Goal: Task Accomplishment & Management: Manage account settings

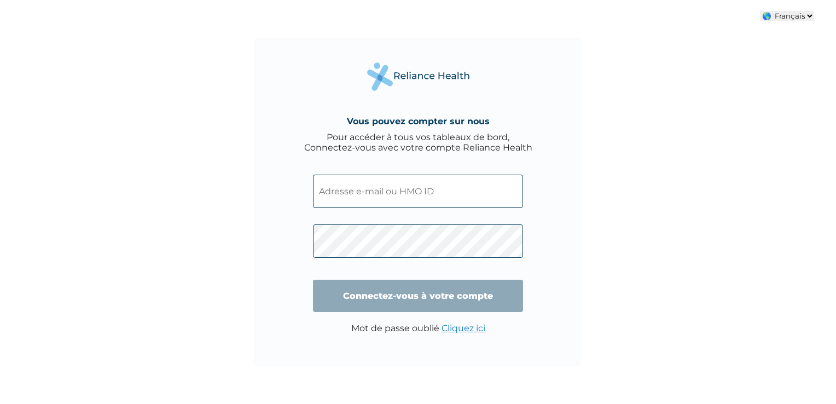
click at [269, 100] on div "Vous pouvez compter sur nous Pour accéder à tous vos tableaux de bord, Connecte…" at bounding box center [418, 202] width 328 height 328
click at [799, 19] on select "🌎 Français 🌎 English" at bounding box center [787, 16] width 54 height 10
click at [582, 56] on div "Vous pouvez compter sur nous Pour accéder à tous vos tableaux de bord, Connecte…" at bounding box center [418, 202] width 328 height 328
click at [142, 143] on div "Vous pouvez compter sur nous Pour accéder à tous vos tableaux de bord, Connecte…" at bounding box center [418, 202] width 836 height 404
click at [357, 187] on input "text" at bounding box center [418, 191] width 210 height 33
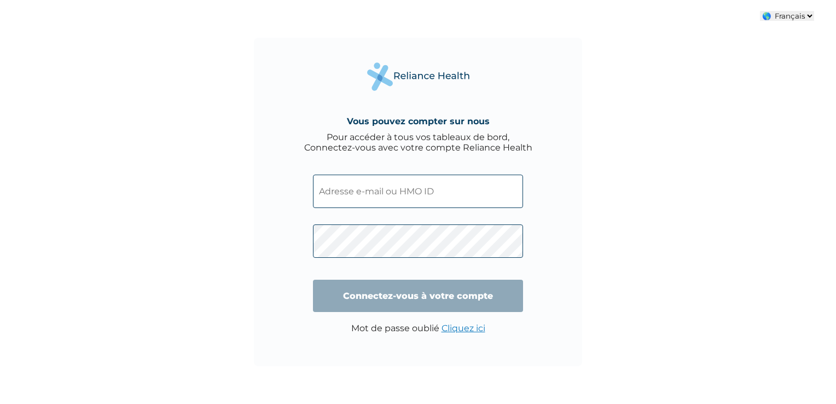
click at [211, 233] on div "Vous pouvez compter sur nous Pour accéder à tous vos tableaux de bord, Connecte…" at bounding box center [418, 202] width 836 height 404
click at [418, 136] on div "Pour accéder à tous vos tableaux de bord, Connectez-vous avec votre compte Reli…" at bounding box center [418, 142] width 228 height 21
click at [418, 137] on div "Pour accéder à tous vos tableaux de bord, Connectez-vous avec votre compte Reli…" at bounding box center [418, 142] width 228 height 21
drag, startPoint x: 418, startPoint y: 137, endPoint x: 395, endPoint y: 152, distance: 26.9
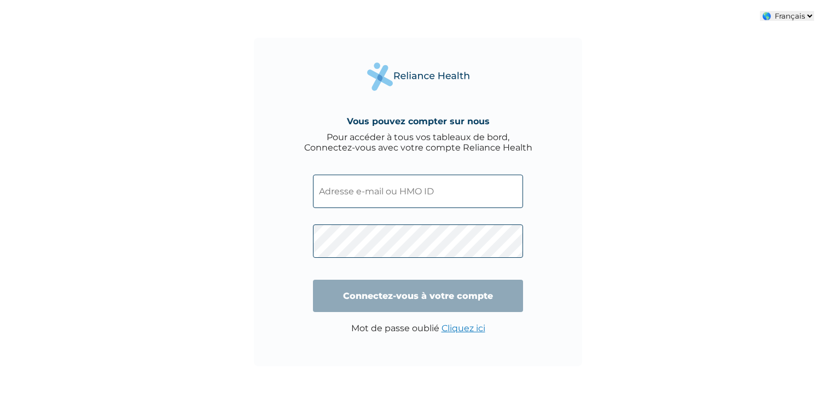
click at [395, 152] on div "Pour accéder à tous vos tableaux de bord, Connectez-vous avec votre compte Reli…" at bounding box center [418, 142] width 228 height 21
drag, startPoint x: 395, startPoint y: 152, endPoint x: 617, endPoint y: 130, distance: 222.8
click at [617, 130] on div "Vous pouvez compter sur nous Pour accéder à tous vos tableaux de bord, Connecte…" at bounding box center [418, 202] width 836 height 404
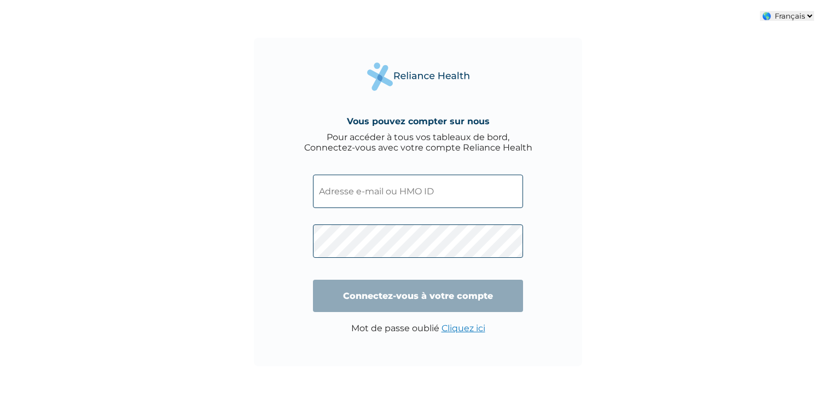
click at [665, 68] on div "Vous pouvez compter sur nous Pour accéder à tous vos tableaux de bord, Connecte…" at bounding box center [418, 202] width 836 height 404
click at [214, 55] on div "Vous pouvez compter sur nous Pour accéder à tous vos tableaux de bord, Connecte…" at bounding box center [418, 202] width 836 height 404
click at [665, 94] on div "Vous pouvez compter sur nous Pour accéder à tous vos tableaux de bord, Connecte…" at bounding box center [418, 202] width 836 height 404
click at [602, 259] on div "Vous pouvez compter sur nous Pour accéder à tous vos tableaux de bord, Connecte…" at bounding box center [418, 202] width 836 height 404
click at [477, 329] on link "Cliquez ici" at bounding box center [464, 328] width 44 height 10
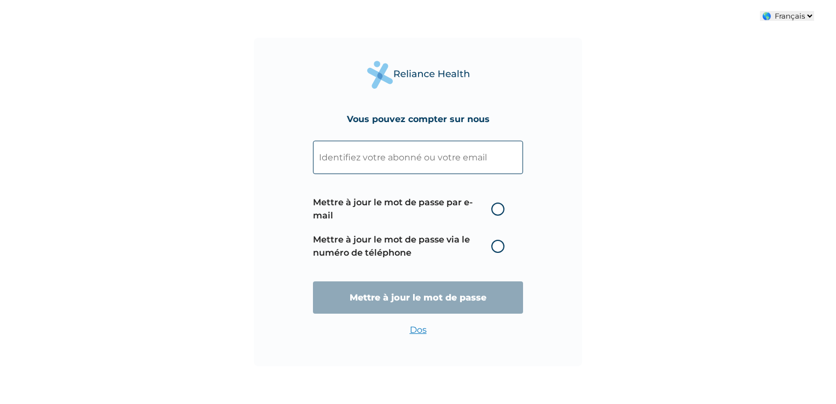
click at [422, 332] on link "Dos" at bounding box center [418, 330] width 17 height 10
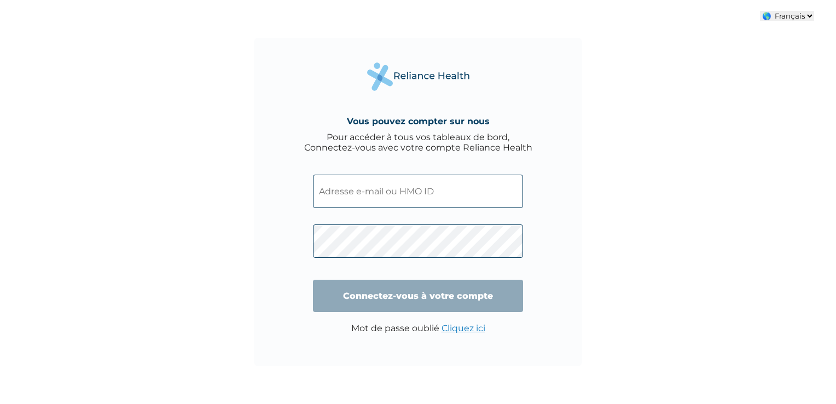
click at [458, 123] on h4 "Vous pouvez compter sur nous" at bounding box center [418, 121] width 143 height 10
drag, startPoint x: 458, startPoint y: 123, endPoint x: 632, endPoint y: 147, distance: 176.3
click at [632, 147] on div "Vous pouvez compter sur nous Pour accéder à tous vos tableaux de bord, Connecte…" at bounding box center [418, 202] width 836 height 404
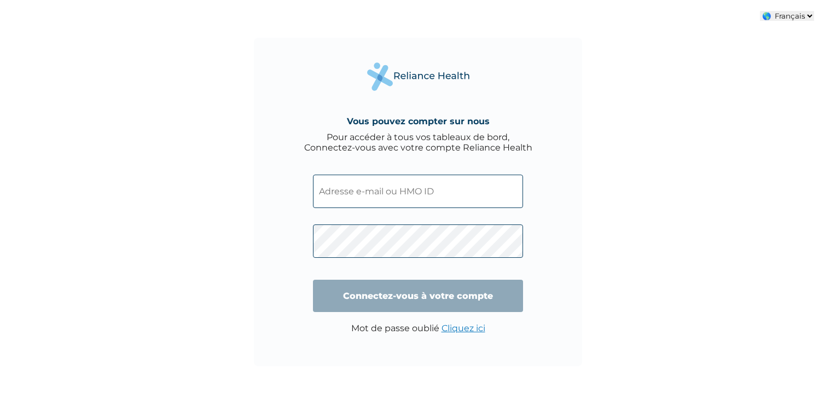
click at [253, 220] on div "Vous pouvez compter sur nous Pour accéder à tous vos tableaux de bord, Connecte…" at bounding box center [418, 202] width 836 height 404
click at [790, 18] on select "🌎 Français 🌎 English" at bounding box center [787, 16] width 54 height 10
click at [751, 93] on div "Vous pouvez compter sur nous Pour accéder à tous vos tableaux de bord, Connecte…" at bounding box center [418, 202] width 836 height 404
click at [379, 184] on input "text" at bounding box center [418, 191] width 210 height 33
click at [228, 180] on div "Vous pouvez compter sur nous Pour accéder à tous vos tableaux de bord, Connecte…" at bounding box center [418, 202] width 836 height 404
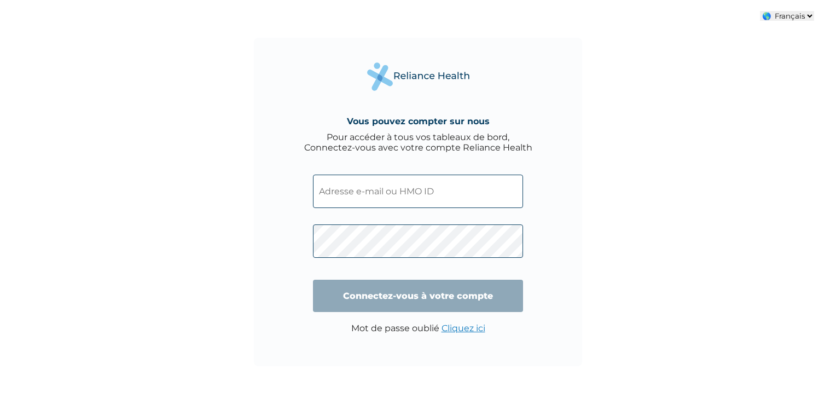
click at [195, 67] on div "Vous pouvez compter sur nous Pour accéder à tous vos tableaux de bord, Connecte…" at bounding box center [418, 202] width 836 height 404
click at [525, 143] on div "Pour accéder à tous vos tableaux de bord, Connectez-vous avec votre compte Reli…" at bounding box center [418, 142] width 228 height 21
drag, startPoint x: 525, startPoint y: 143, endPoint x: 523, endPoint y: 151, distance: 7.4
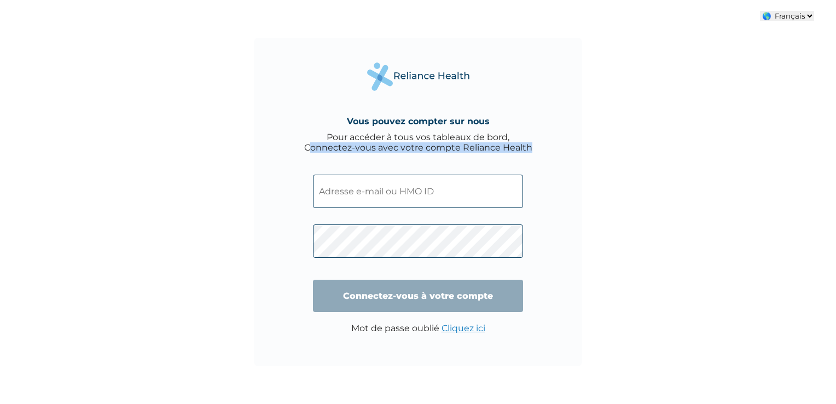
click at [523, 151] on div "Pour accéder à tous vos tableaux de bord, Connectez-vous avec votre compte Reli…" at bounding box center [418, 142] width 228 height 21
click at [536, 170] on div "Vous pouvez compter sur nous Pour accéder à tous vos tableaux de bord, Connecte…" at bounding box center [418, 202] width 328 height 328
click at [530, 203] on div "Vous pouvez compter sur nous Pour accéder à tous vos tableaux de bord, Connecte…" at bounding box center [418, 202] width 328 height 328
click at [810, 17] on select "🌎 Français 🌎 English" at bounding box center [787, 16] width 54 height 10
click at [278, 52] on div "Vous pouvez compter sur nous Pour accéder à tous vos tableaux de bord, Connecte…" at bounding box center [418, 202] width 328 height 328
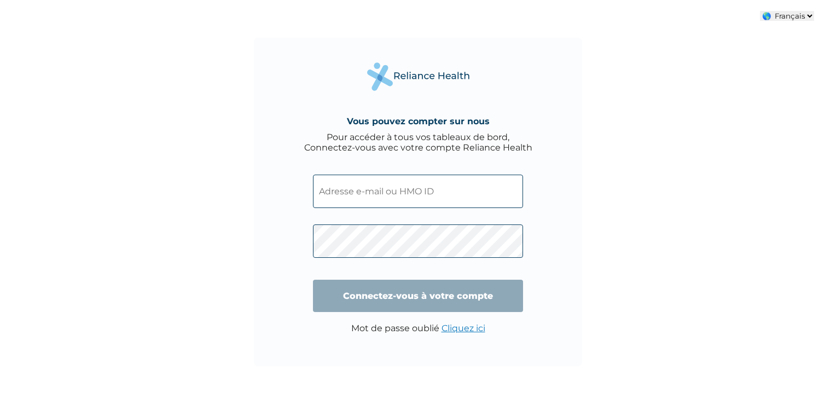
drag, startPoint x: 227, startPoint y: 160, endPoint x: 173, endPoint y: 111, distance: 73.6
click at [226, 159] on div "Vous pouvez compter sur nous Pour accéder à tous vos tableaux de bord, Connecte…" at bounding box center [418, 202] width 836 height 404
click at [384, 198] on input "text" at bounding box center [418, 191] width 210 height 33
click at [275, 231] on div "Vous pouvez compter sur nous Pour accéder à tous vos tableaux de bord, Connecte…" at bounding box center [418, 202] width 328 height 328
